Goal: Find specific page/section: Find specific page/section

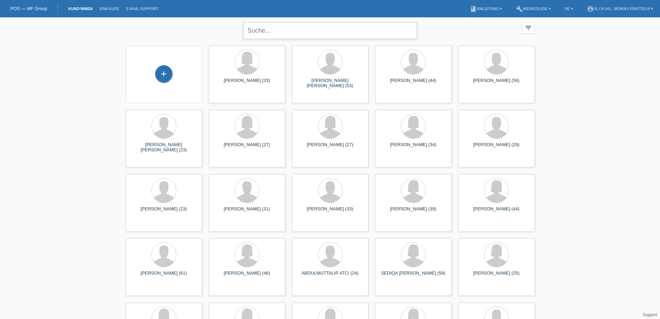
click at [278, 34] on input "text" at bounding box center [330, 31] width 173 height 16
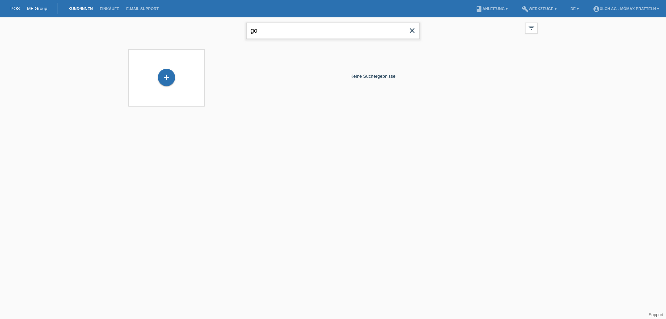
type input "g"
type input "G"
click at [73, 6] on li "Kund*innen" at bounding box center [80, 9] width 31 height 18
click at [269, 33] on input "text" at bounding box center [332, 31] width 173 height 16
type input "PJMVBZ"
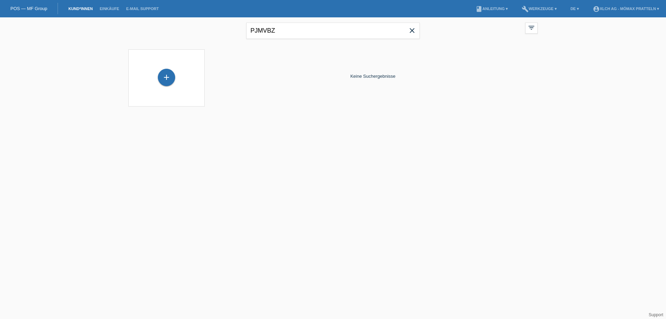
click at [39, 7] on link "POS — MF Group" at bounding box center [28, 8] width 37 height 5
click at [82, 9] on link "Kund*innen" at bounding box center [80, 9] width 31 height 4
drag, startPoint x: 210, startPoint y: 27, endPoint x: 147, endPoint y: 27, distance: 62.7
click at [162, 27] on div "PJMVBZ close filter_list view_module Alle Kund*innen anzeigen star Markierte Ku…" at bounding box center [333, 29] width 416 height 25
